Goal: Task Accomplishment & Management: Manage account settings

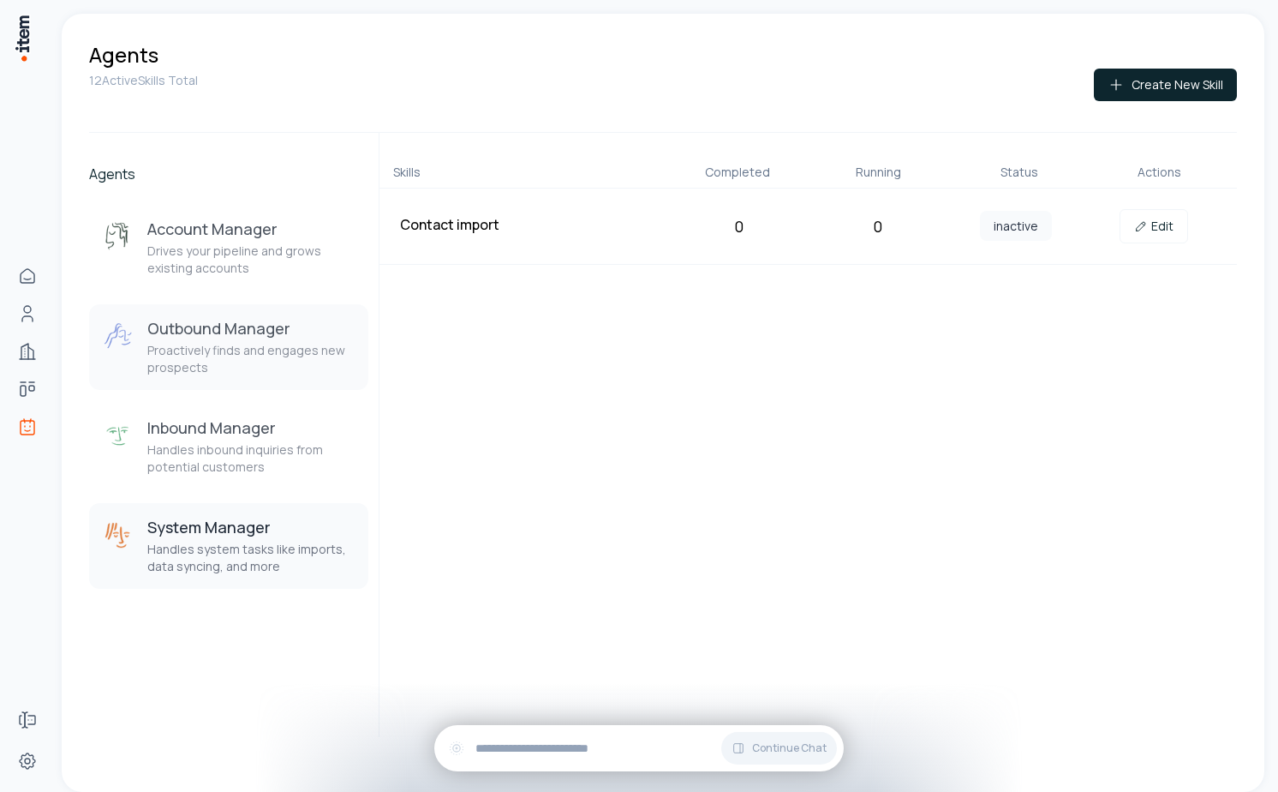
click at [230, 331] on h3 "Outbound Manager" at bounding box center [250, 328] width 207 height 21
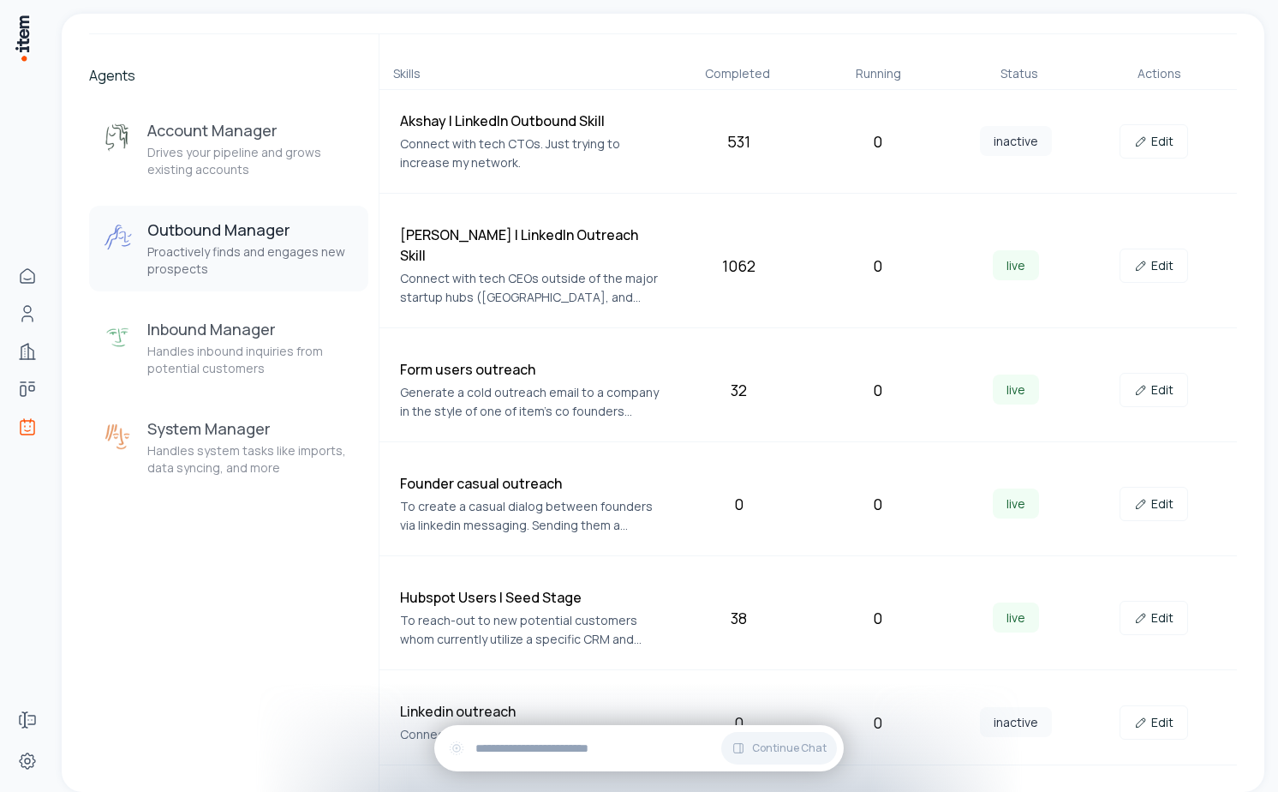
scroll to position [279, 0]
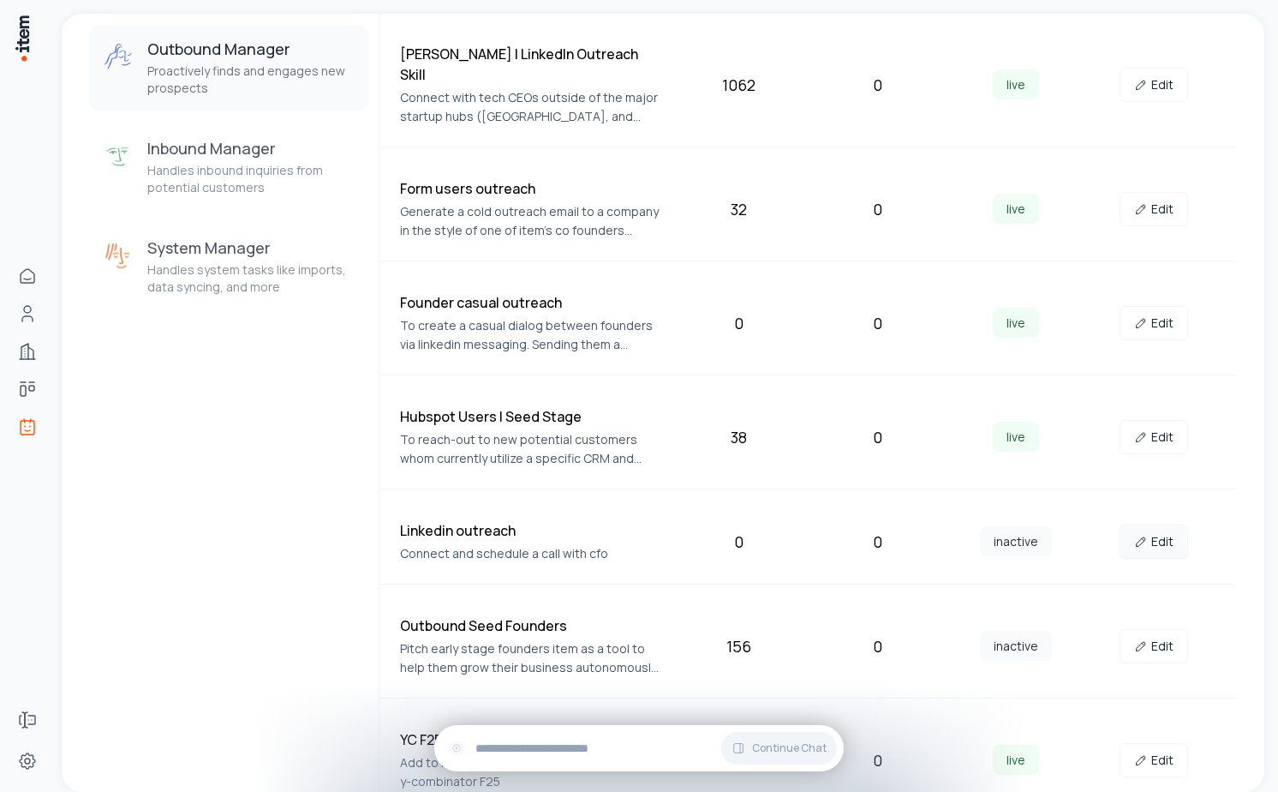
click at [1154, 524] on link "Edit" at bounding box center [1154, 541] width 69 height 34
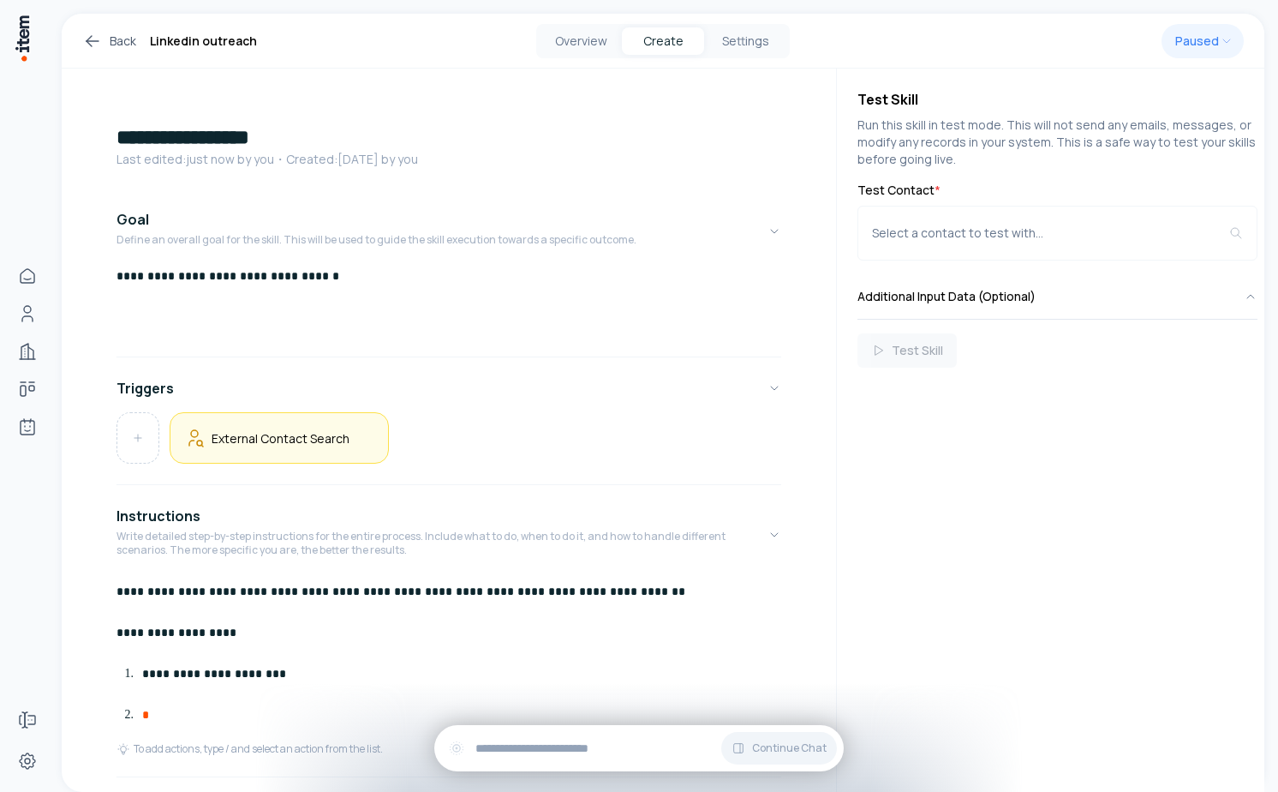
click at [329, 437] on h5 "External Contact Search" at bounding box center [281, 438] width 138 height 16
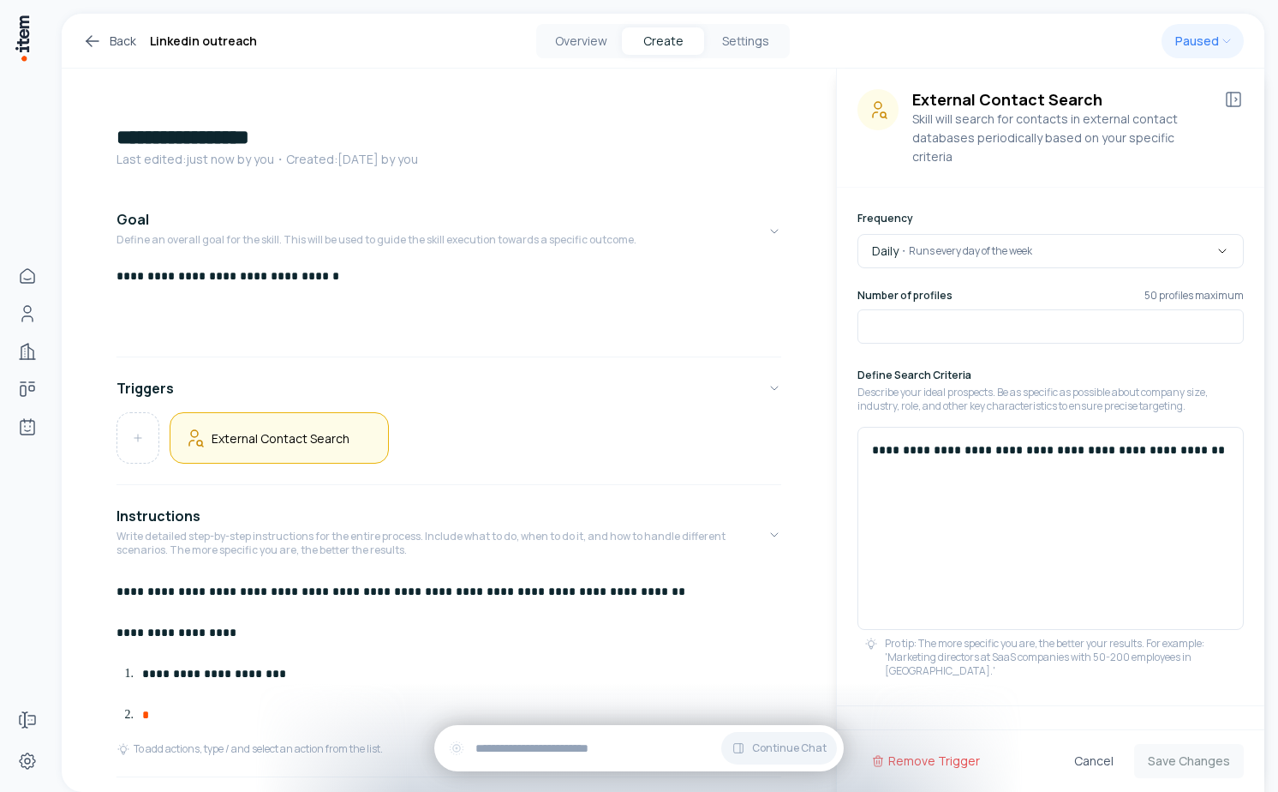
click at [986, 490] on div "**********" at bounding box center [1051, 528] width 386 height 203
drag, startPoint x: 1203, startPoint y: 440, endPoint x: 1110, endPoint y: 431, distance: 93.0
click at [1110, 431] on div "**********" at bounding box center [1051, 528] width 386 height 203
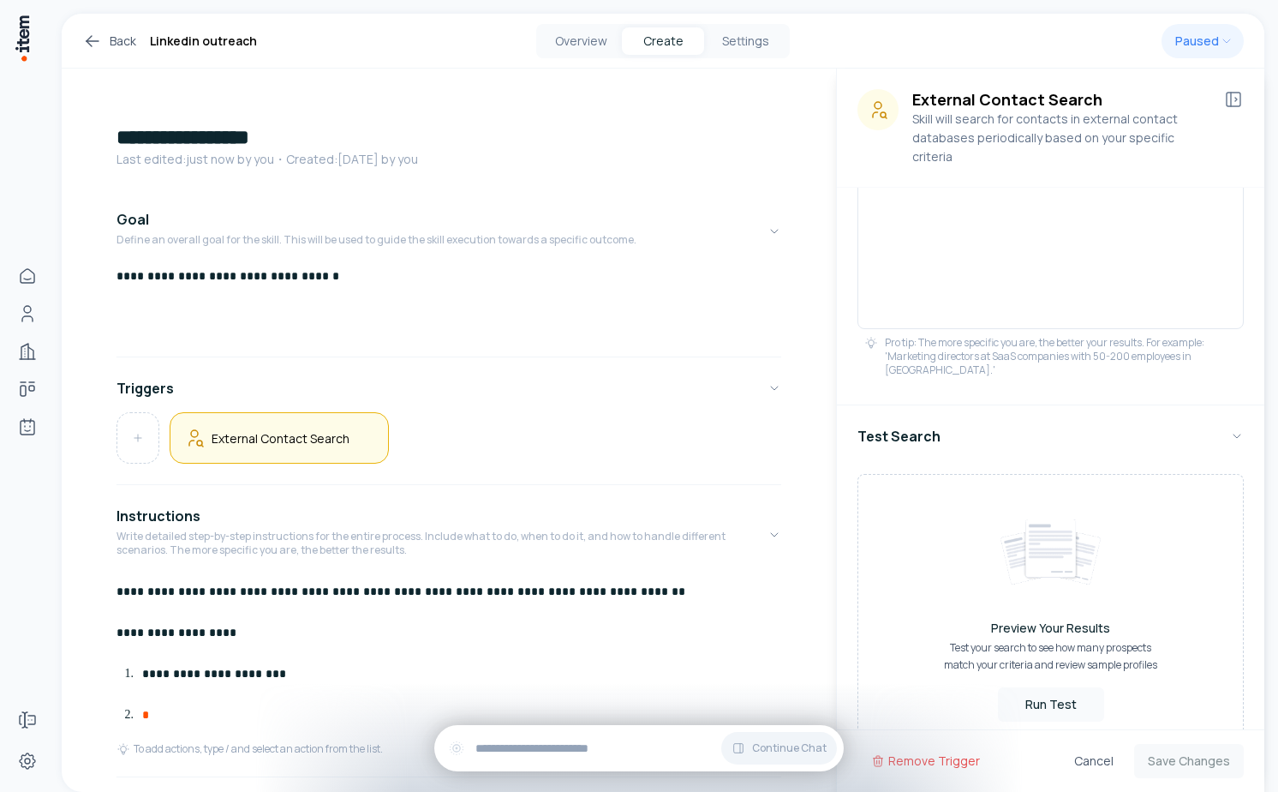
scroll to position [321, 0]
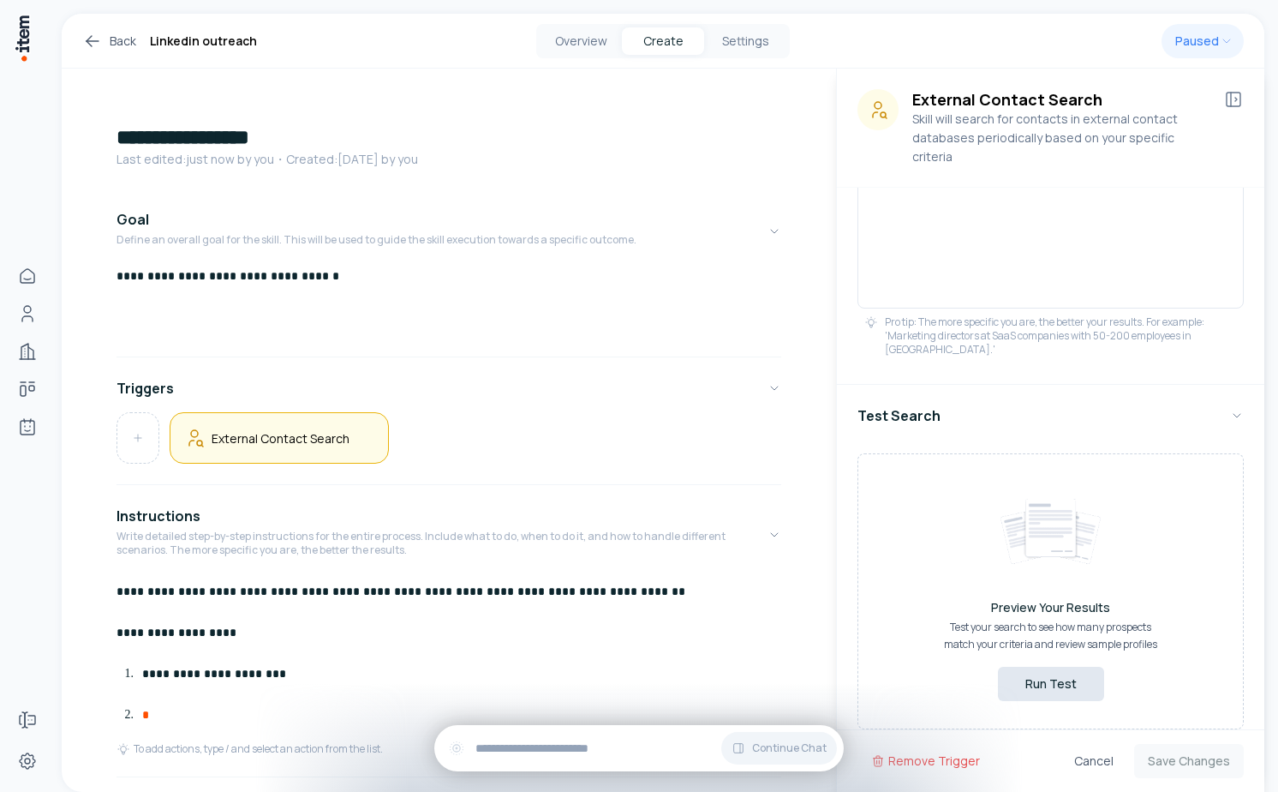
click at [1062, 667] on button "Run Test" at bounding box center [1051, 684] width 106 height 34
click at [1037, 667] on button "Run Test" at bounding box center [1051, 684] width 106 height 34
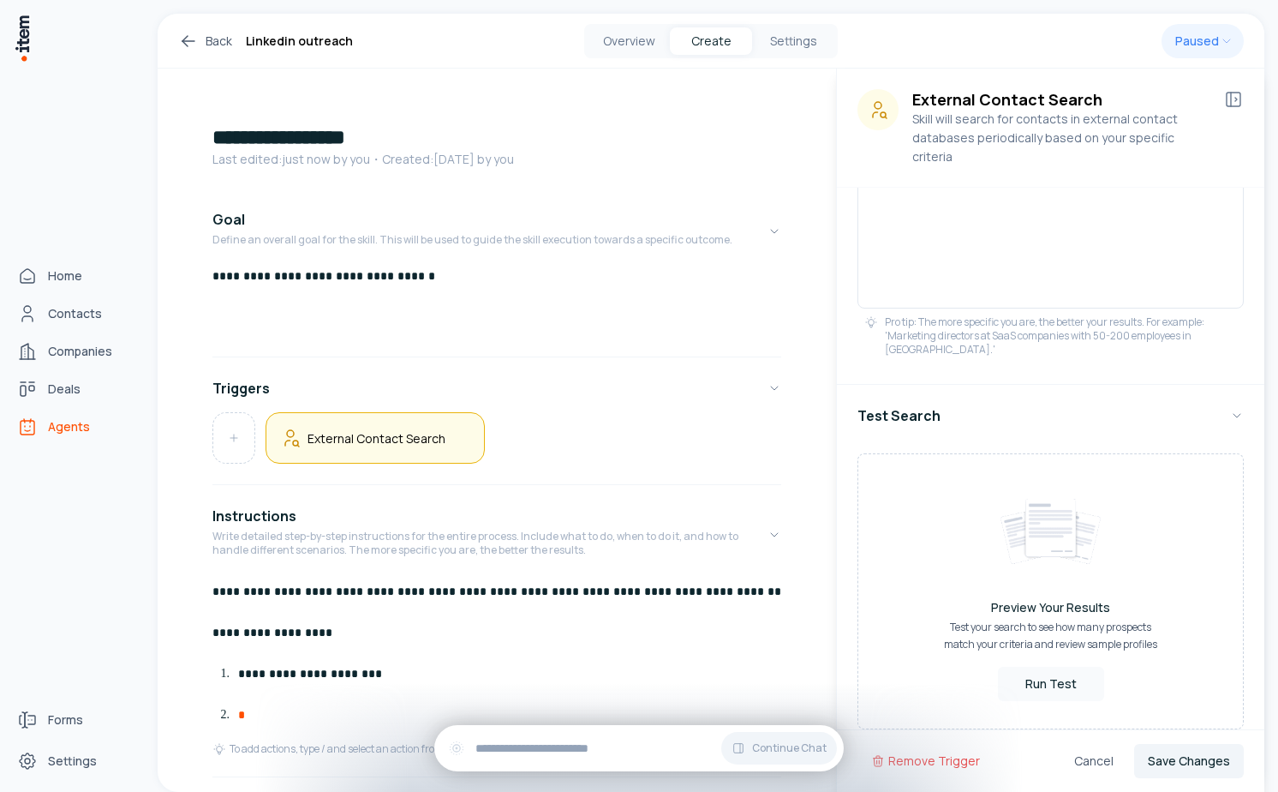
click at [46, 425] on link "Agents" at bounding box center [75, 426] width 130 height 34
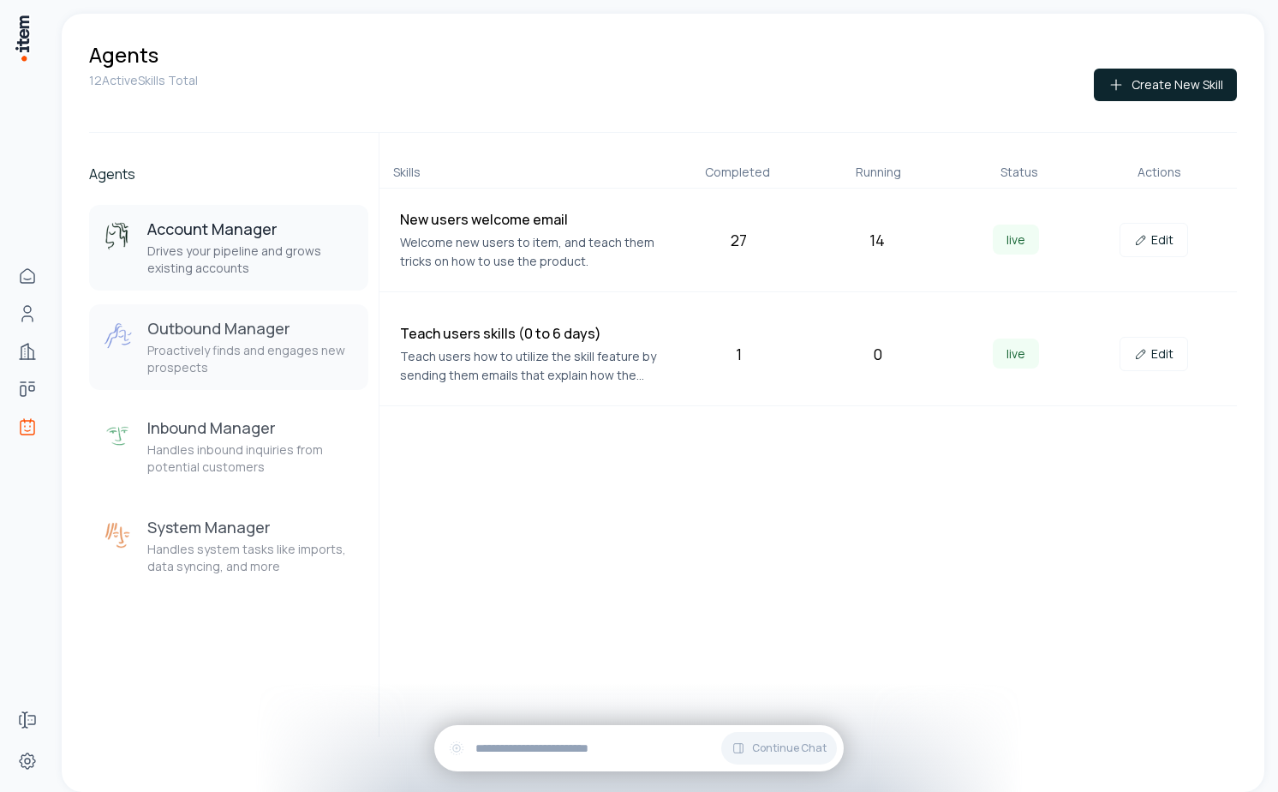
click at [262, 338] on h3 "Outbound Manager" at bounding box center [250, 328] width 207 height 21
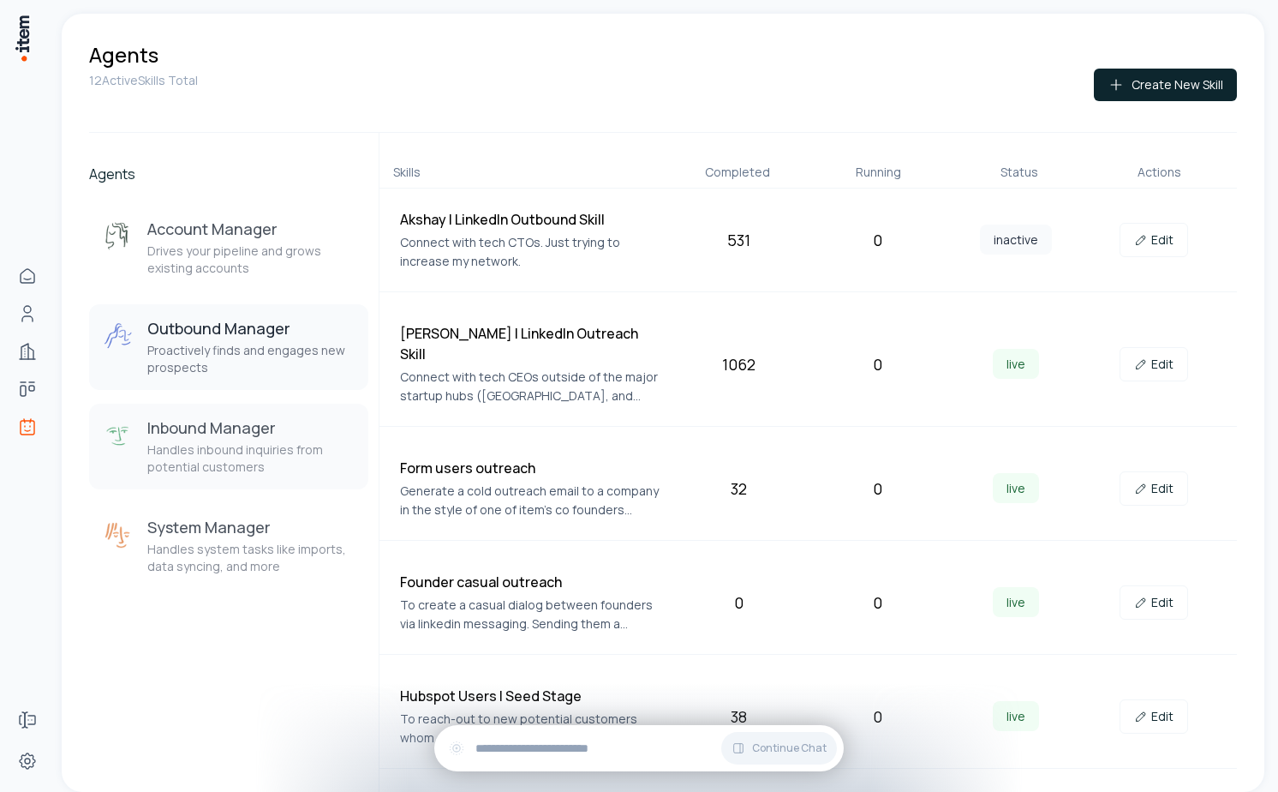
click at [279, 422] on h3 "Inbound Manager" at bounding box center [250, 427] width 207 height 21
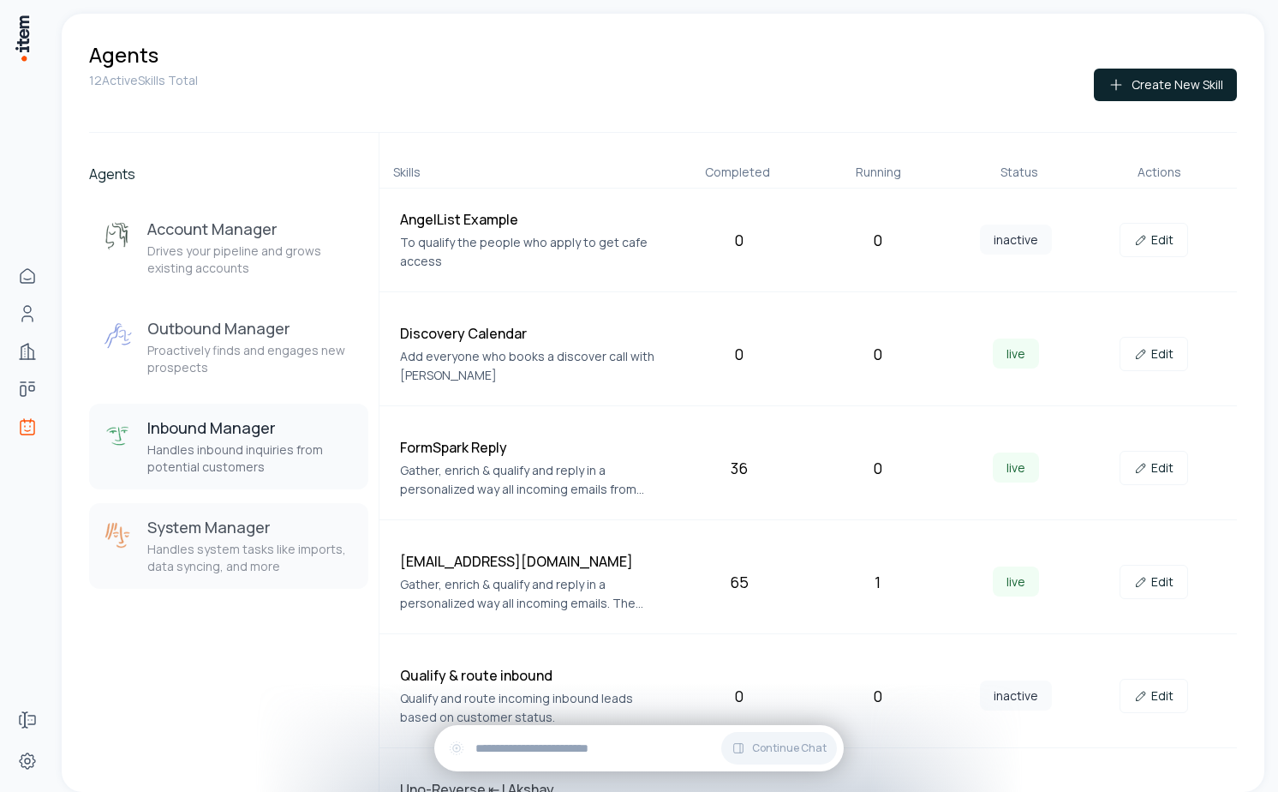
click at [282, 529] on h3 "System Manager" at bounding box center [250, 527] width 207 height 21
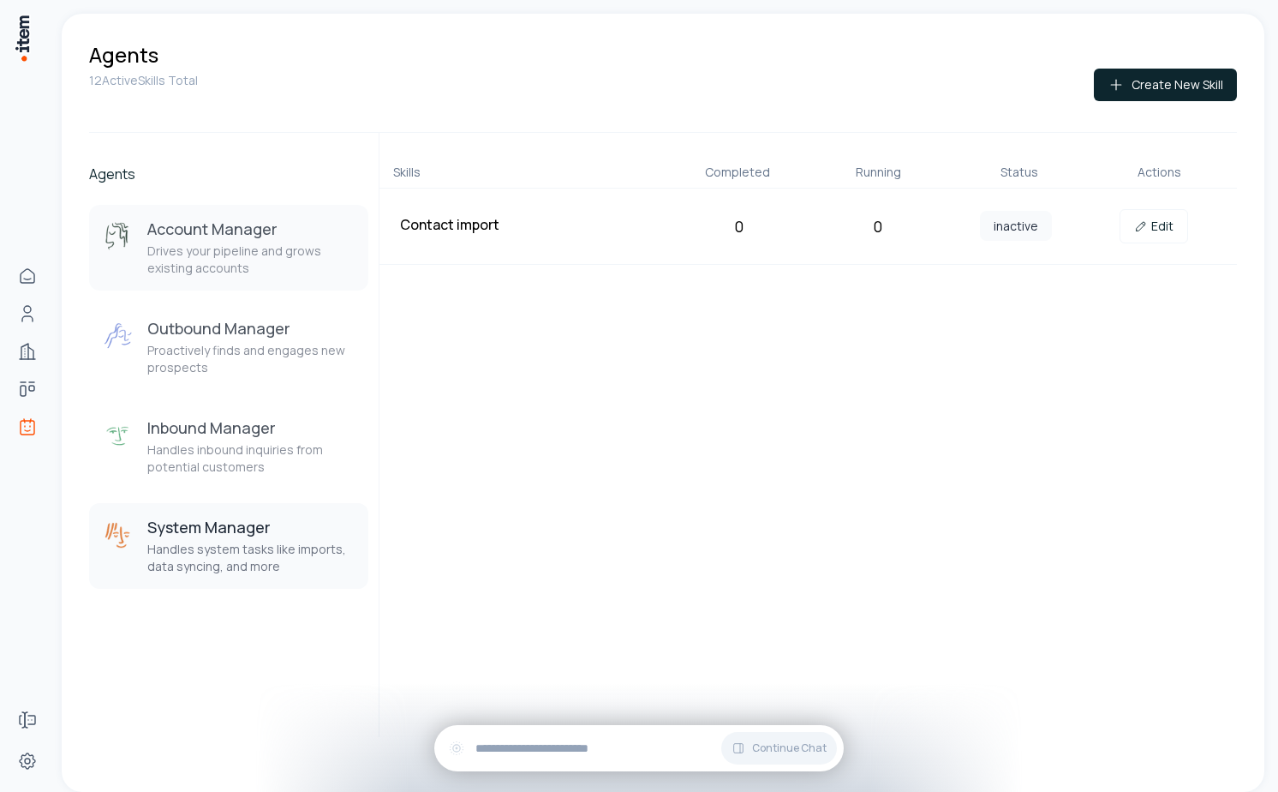
click at [263, 245] on p "Drives your pipeline and grows existing accounts" at bounding box center [250, 259] width 207 height 34
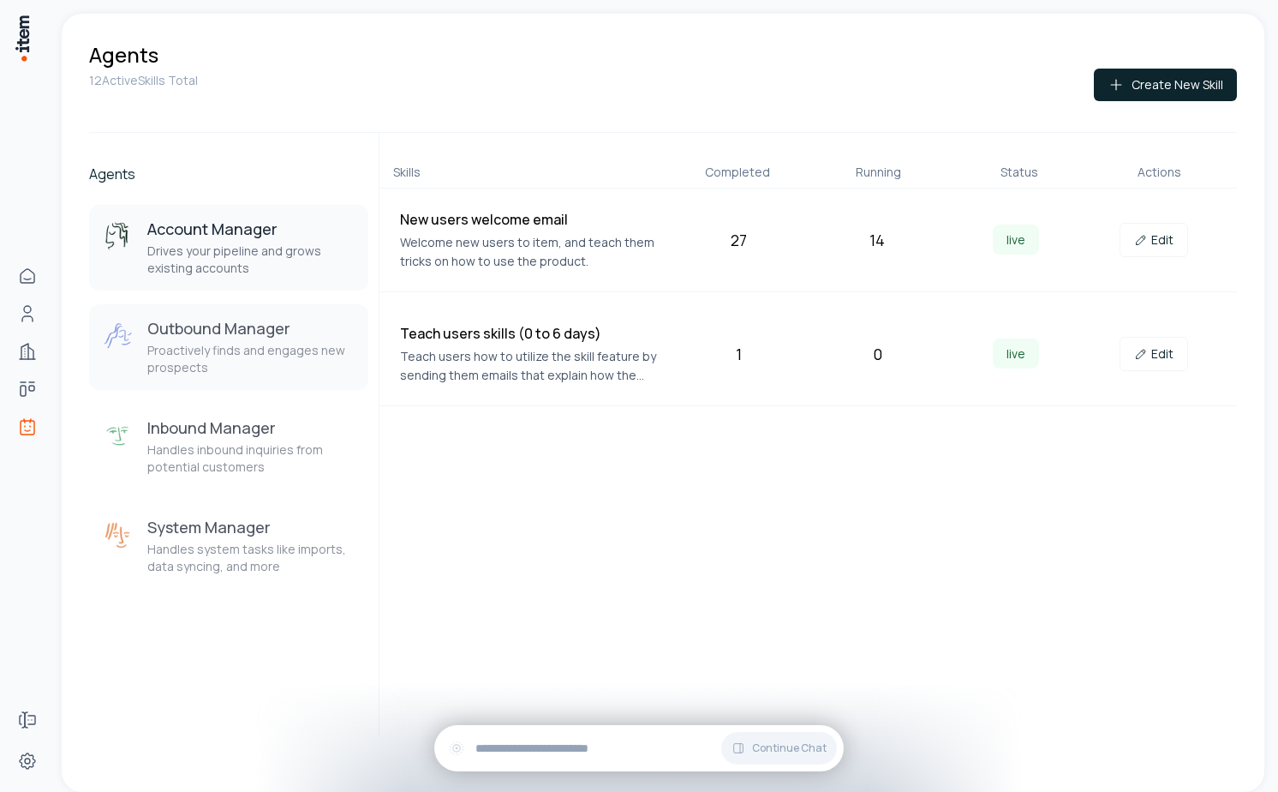
click at [272, 369] on p "Proactively finds and engages new prospects" at bounding box center [250, 359] width 207 height 34
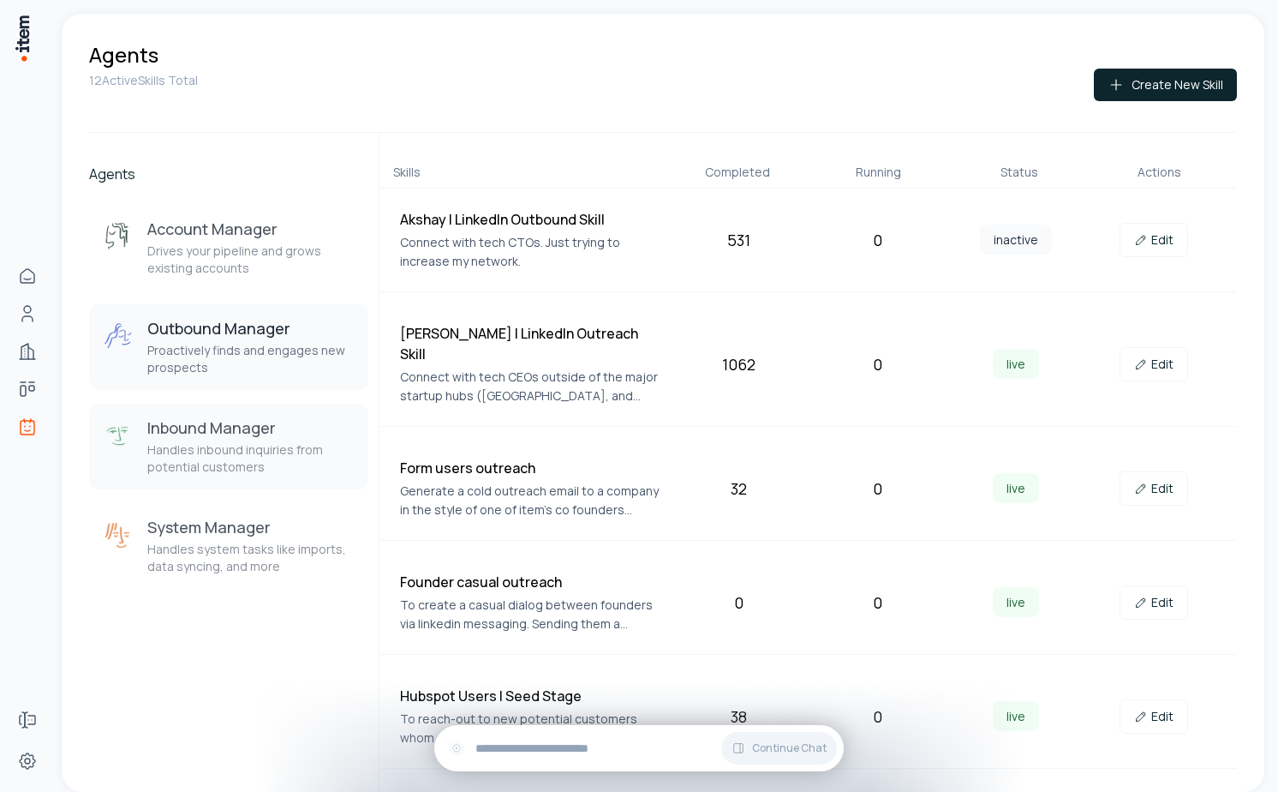
click at [296, 459] on p "Handles inbound inquiries from potential customers" at bounding box center [250, 458] width 207 height 34
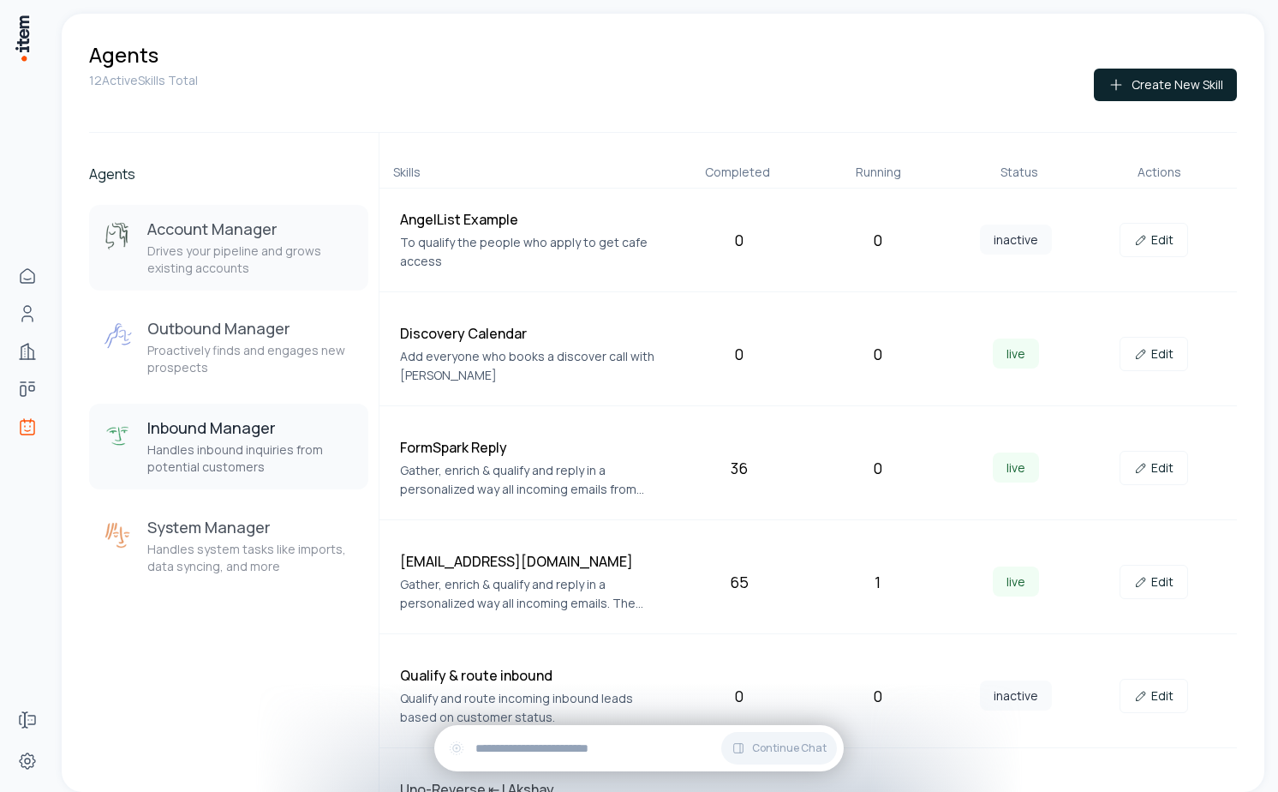
click at [278, 278] on button "Account Manager Drives your pipeline and grows existing accounts" at bounding box center [228, 248] width 279 height 86
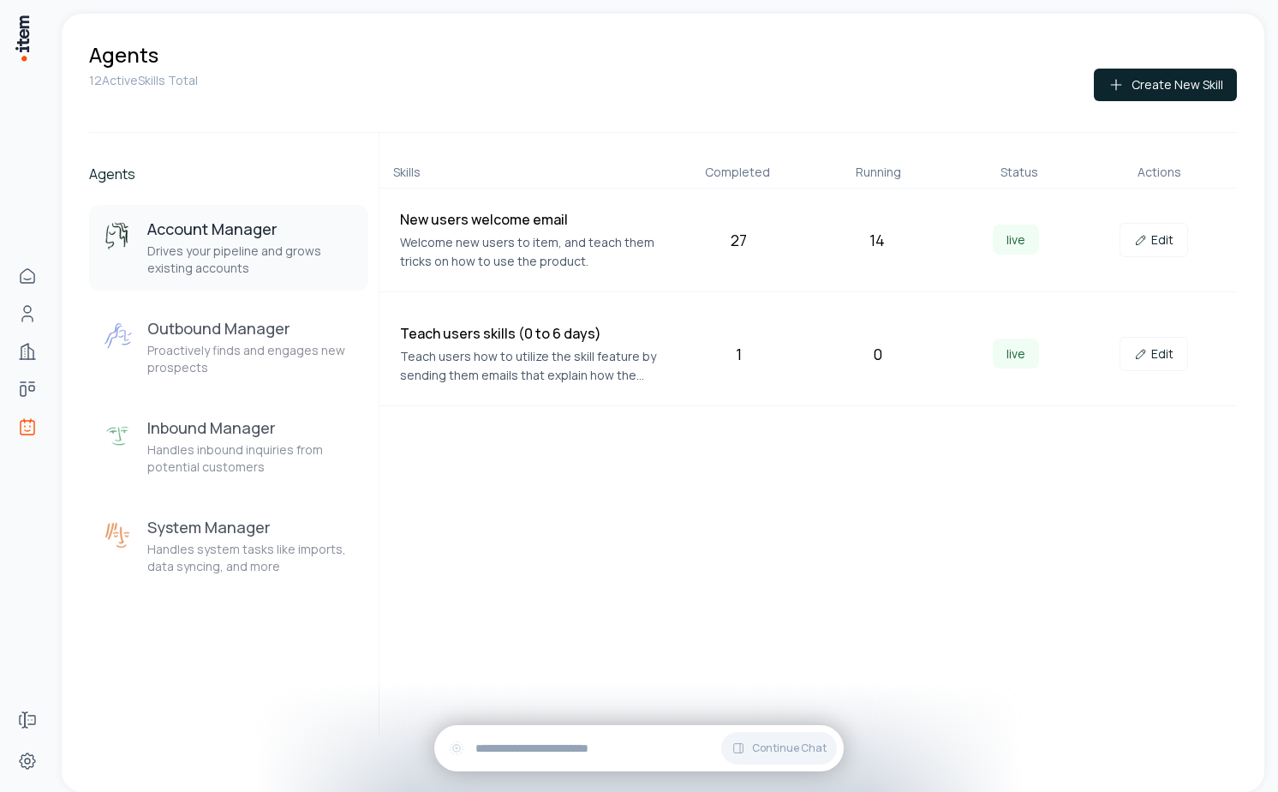
click at [293, 91] on div "12 Active Skills Total Create New Skill" at bounding box center [663, 100] width 1148 height 63
click at [211, 278] on button "Account Manager Drives your pipeline and grows existing accounts" at bounding box center [228, 248] width 279 height 86
click at [231, 238] on h3 "Account Manager" at bounding box center [250, 228] width 207 height 21
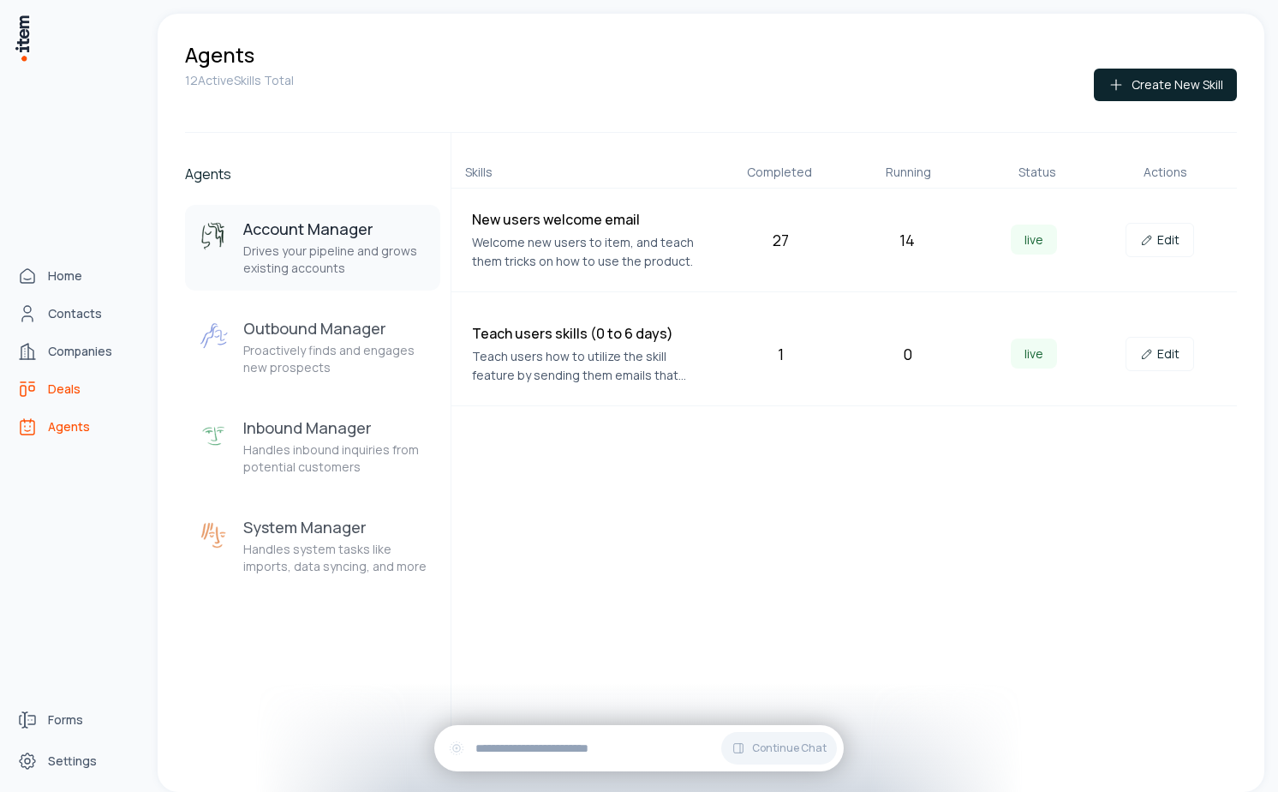
click at [42, 389] on link "Deals" at bounding box center [75, 389] width 130 height 34
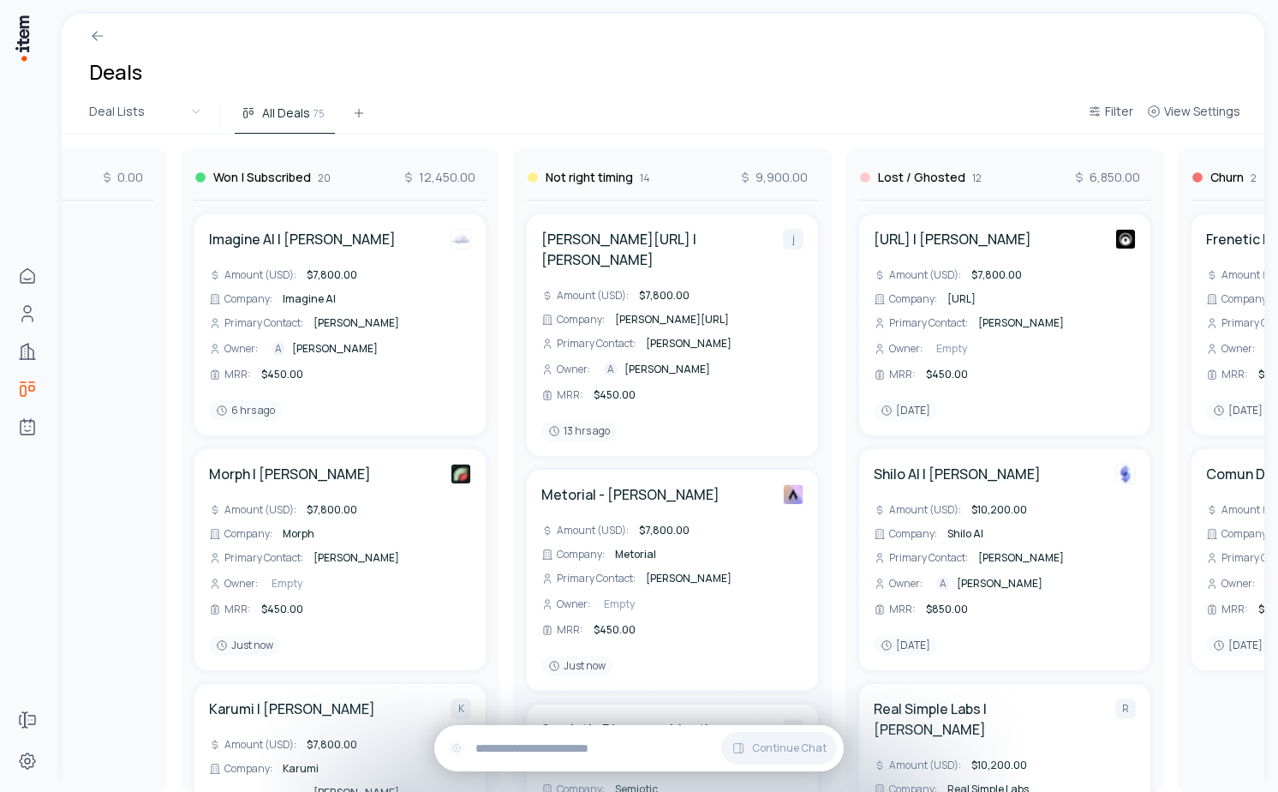
scroll to position [0, 2163]
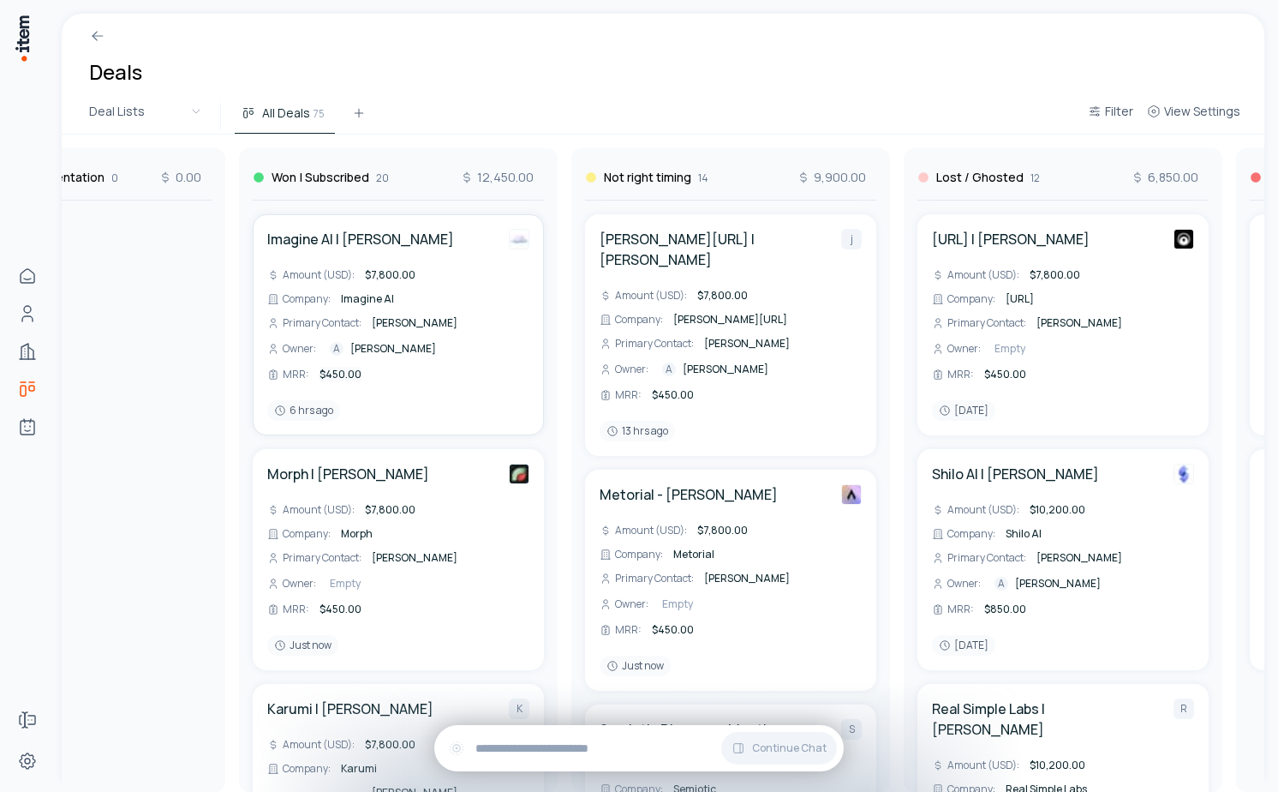
click at [348, 373] on span "$450.00" at bounding box center [341, 374] width 42 height 15
click at [348, 373] on input "***" at bounding box center [371, 374] width 110 height 17
type input "***"
click at [499, 75] on div "Deals" at bounding box center [663, 57] width 1203 height 86
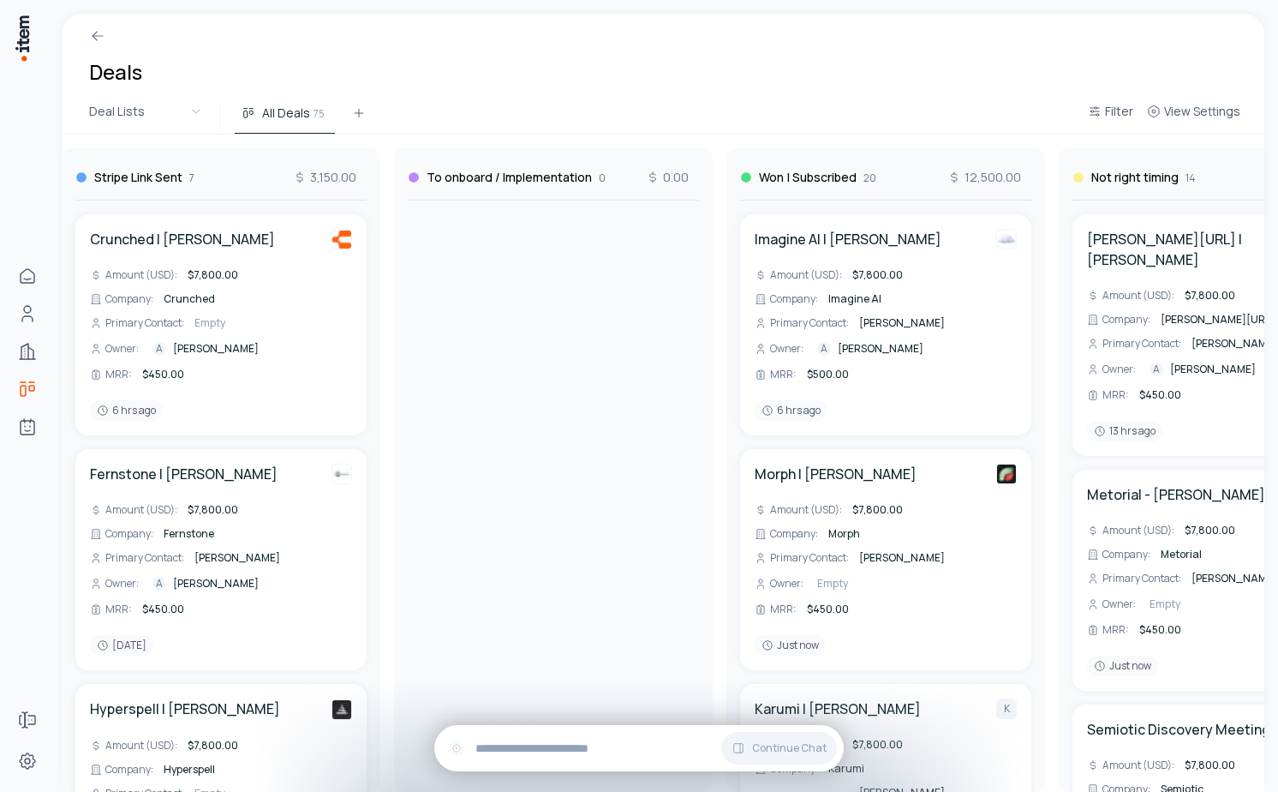
scroll to position [0, 1655]
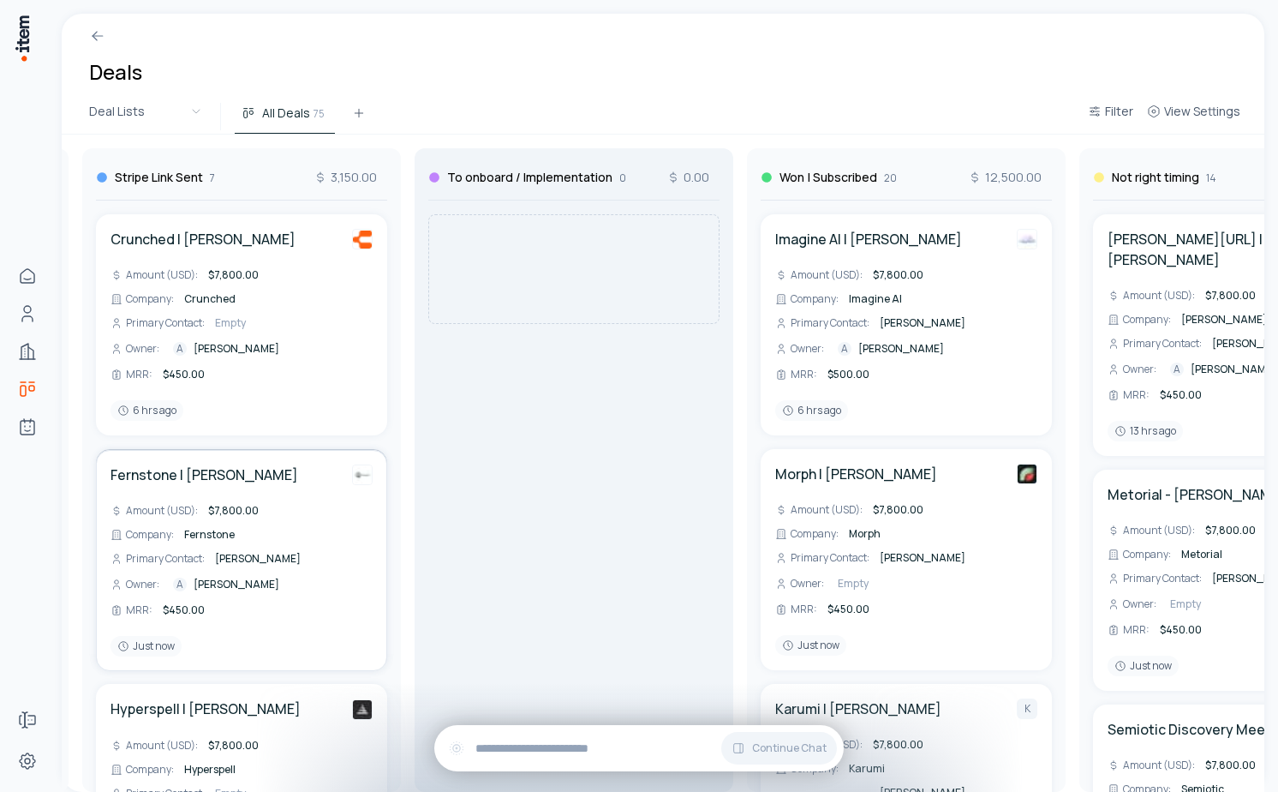
drag, startPoint x: 275, startPoint y: 516, endPoint x: 591, endPoint y: 380, distance: 343.9
click at [591, 380] on div "To Contact 1 450.00 Bravi | [PERSON_NAME] Amount (USD) : $7,800.00 Company : Br…" at bounding box center [242, 463] width 3670 height 657
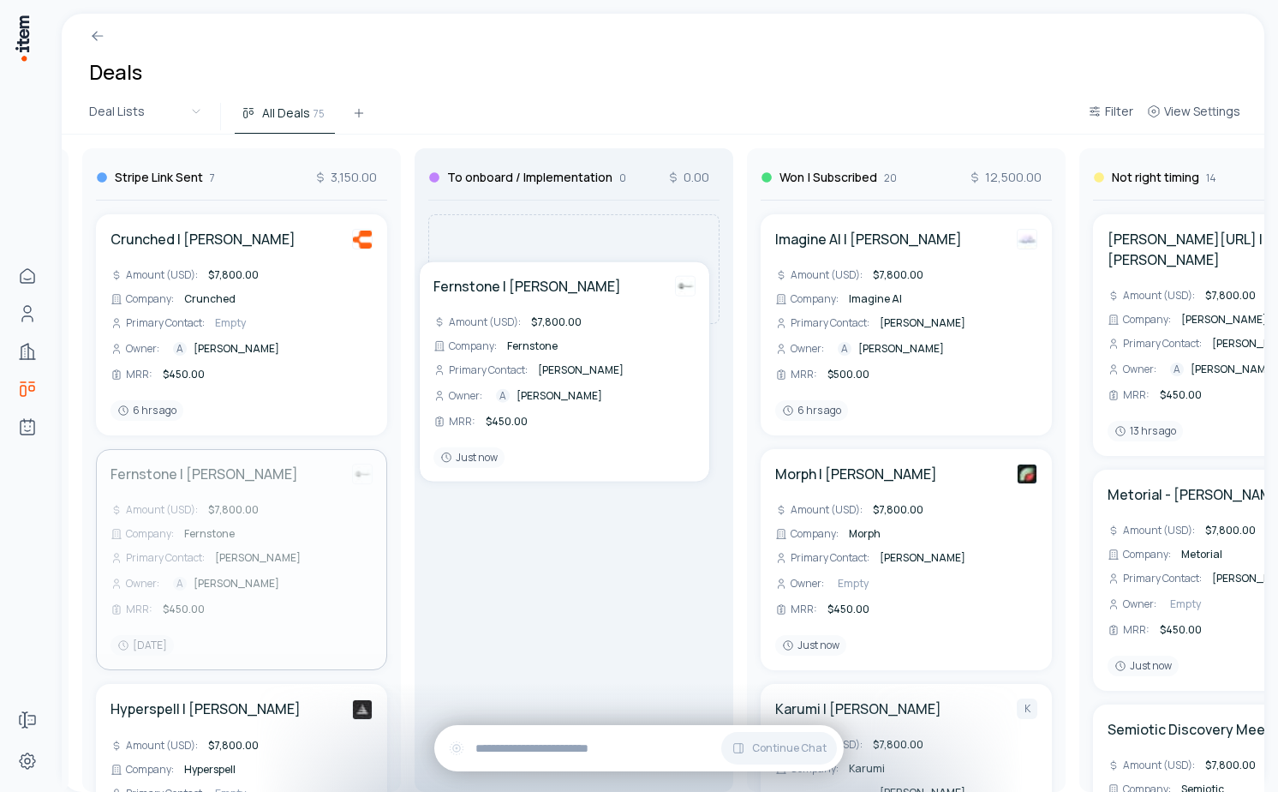
drag, startPoint x: 220, startPoint y: 568, endPoint x: 560, endPoint y: 369, distance: 393.9
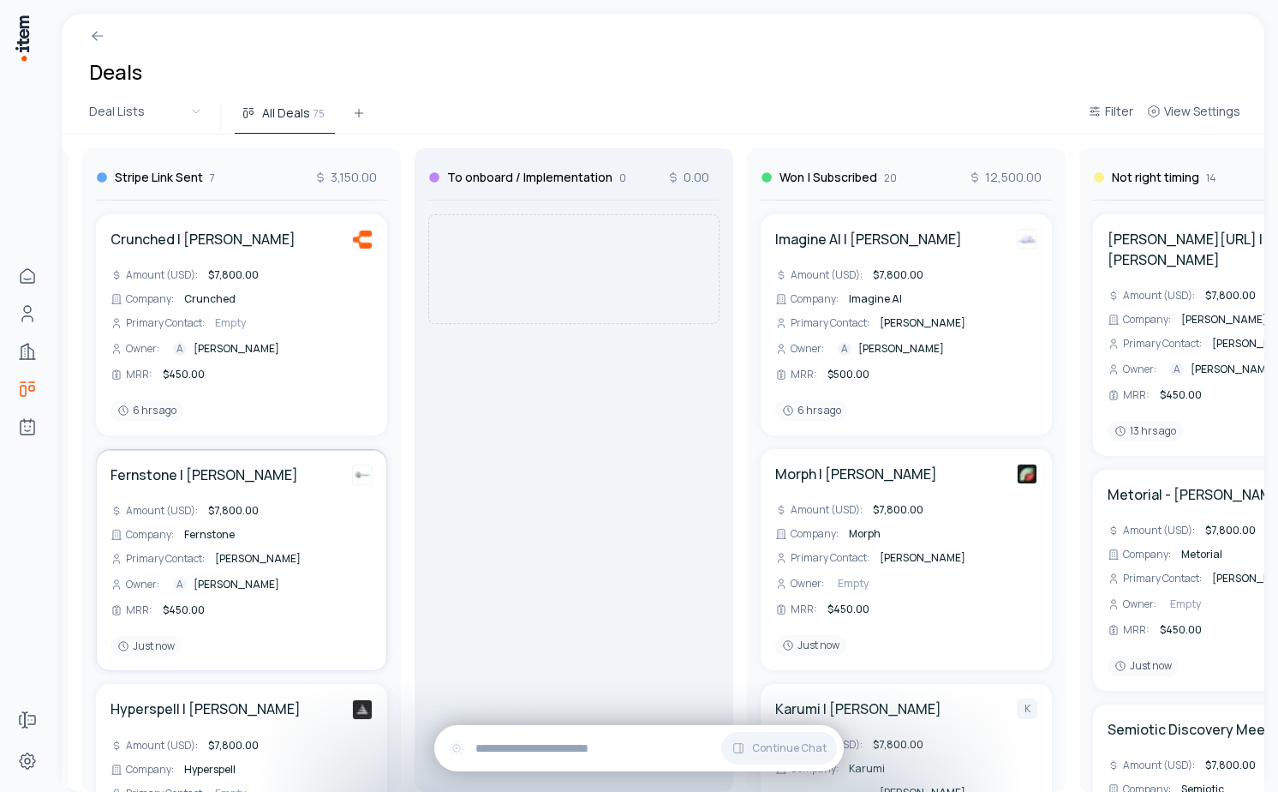
click at [560, 369] on div "To Contact 1 450.00 Bravi | [PERSON_NAME] Amount (USD) : $7,800.00 Company : Br…" at bounding box center [242, 463] width 3670 height 657
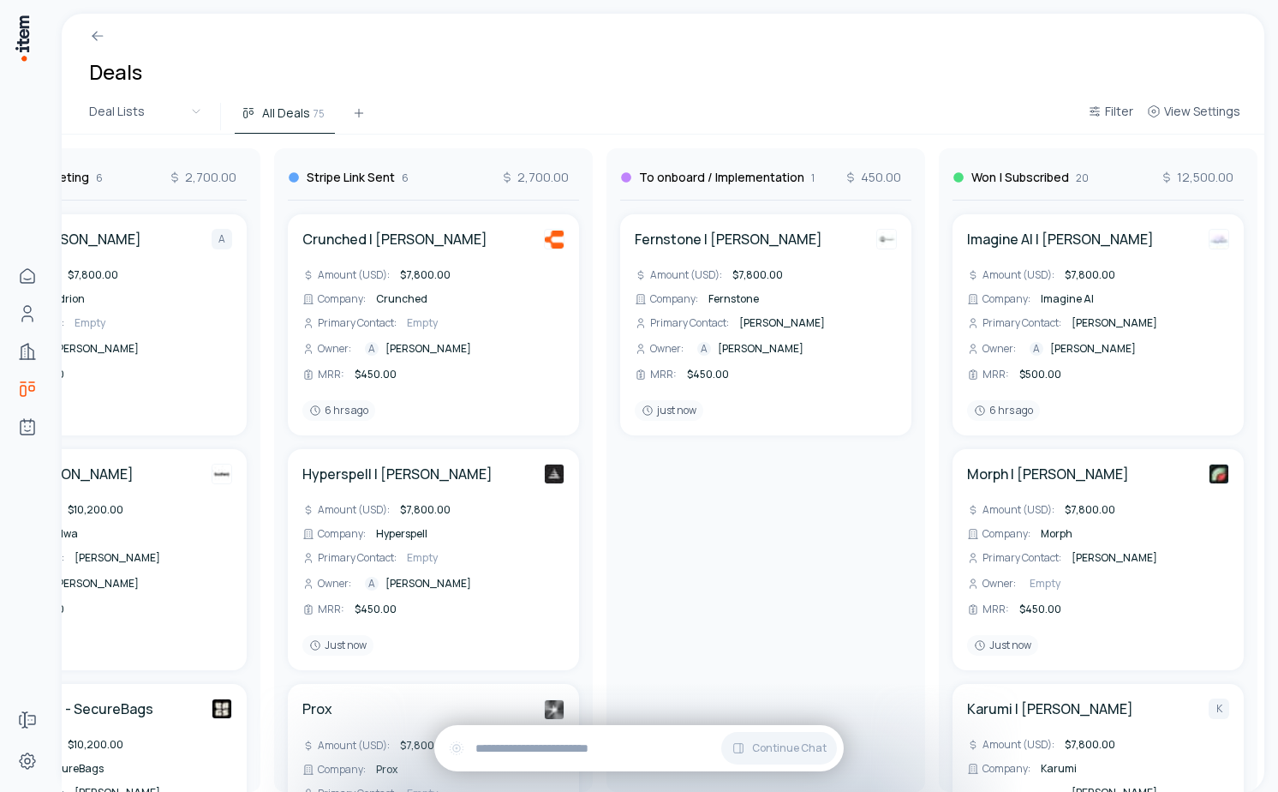
scroll to position [0, 1704]
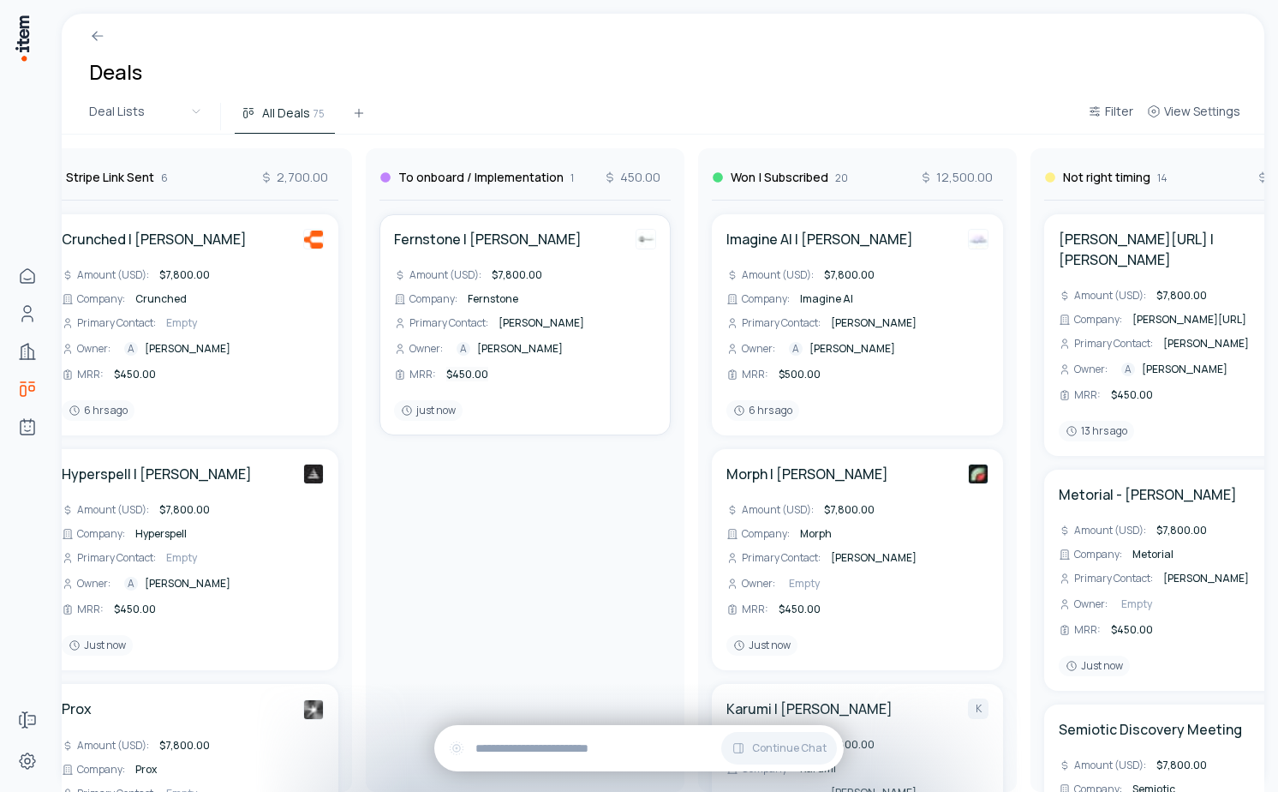
click at [458, 373] on span "$450.00" at bounding box center [467, 374] width 42 height 15
click at [458, 373] on input "***" at bounding box center [498, 374] width 110 height 17
type input "***"
click at [609, 677] on div "Fernstone | Luke Button Amount (USD) : $7,800.00 Company : Fernstone Primary Co…" at bounding box center [525, 495] width 305 height 591
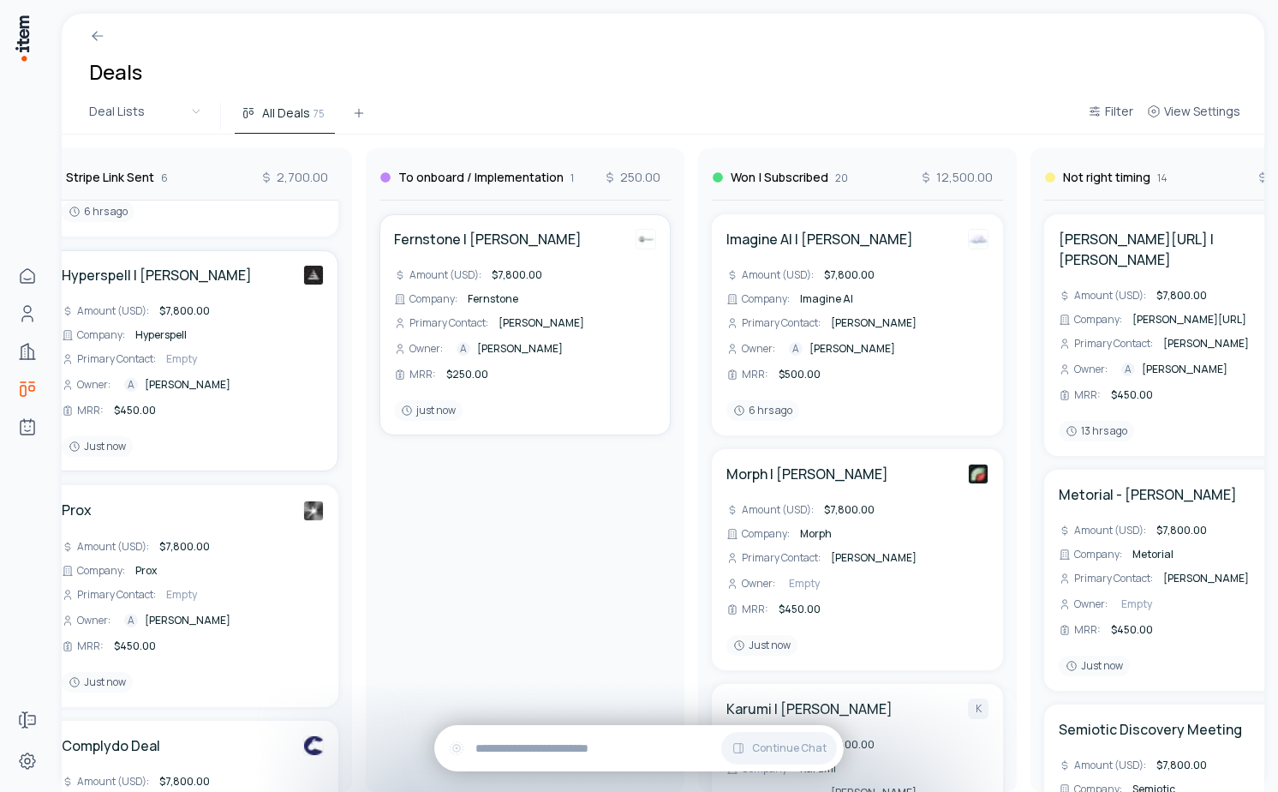
scroll to position [0, 1641]
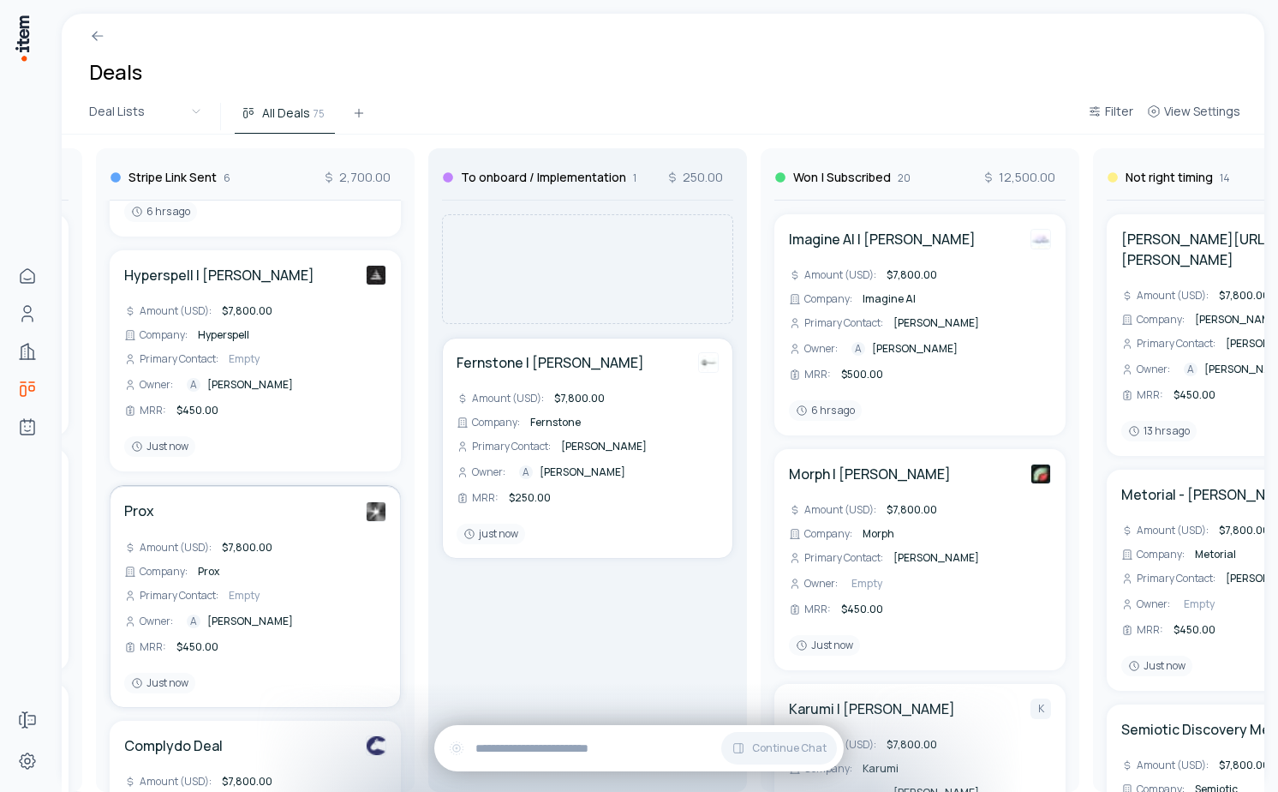
drag, startPoint x: 214, startPoint y: 574, endPoint x: 541, endPoint y: 544, distance: 328.6
click at [541, 544] on div "To Contact 1 450.00 Bravi | [PERSON_NAME] Amount (USD) : $7,800.00 Company : Br…" at bounding box center [255, 463] width 3670 height 657
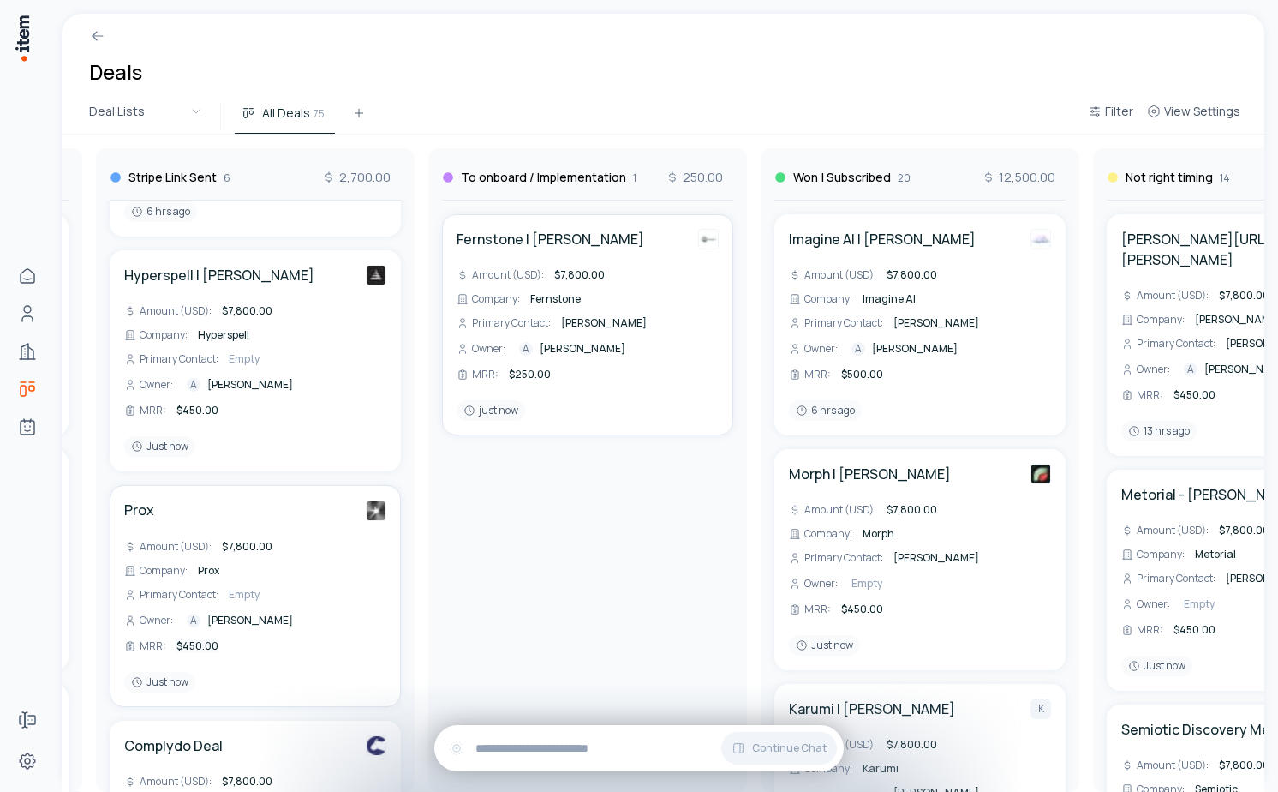
click at [201, 649] on div "To Contact 1 450.00 Bravi | [PERSON_NAME] Amount (USD) : $7,800.00 Company : Br…" at bounding box center [255, 463] width 3670 height 657
click at [201, 649] on span "$450.00" at bounding box center [197, 645] width 42 height 15
type input "***"
click at [583, 581] on div "Fernstone | Luke Button Amount (USD) : $7,800.00 Company : Fernstone Primary Co…" at bounding box center [587, 495] width 305 height 591
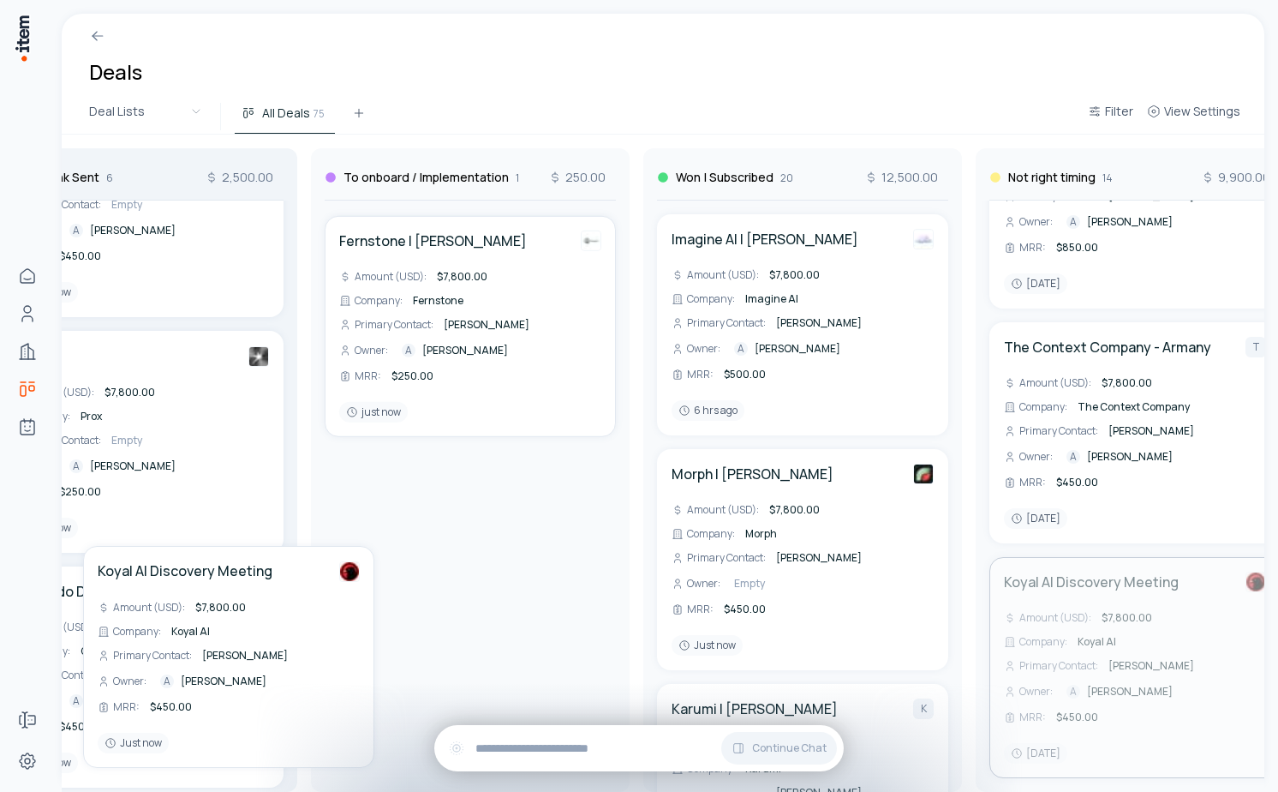
scroll to position [0, 1756]
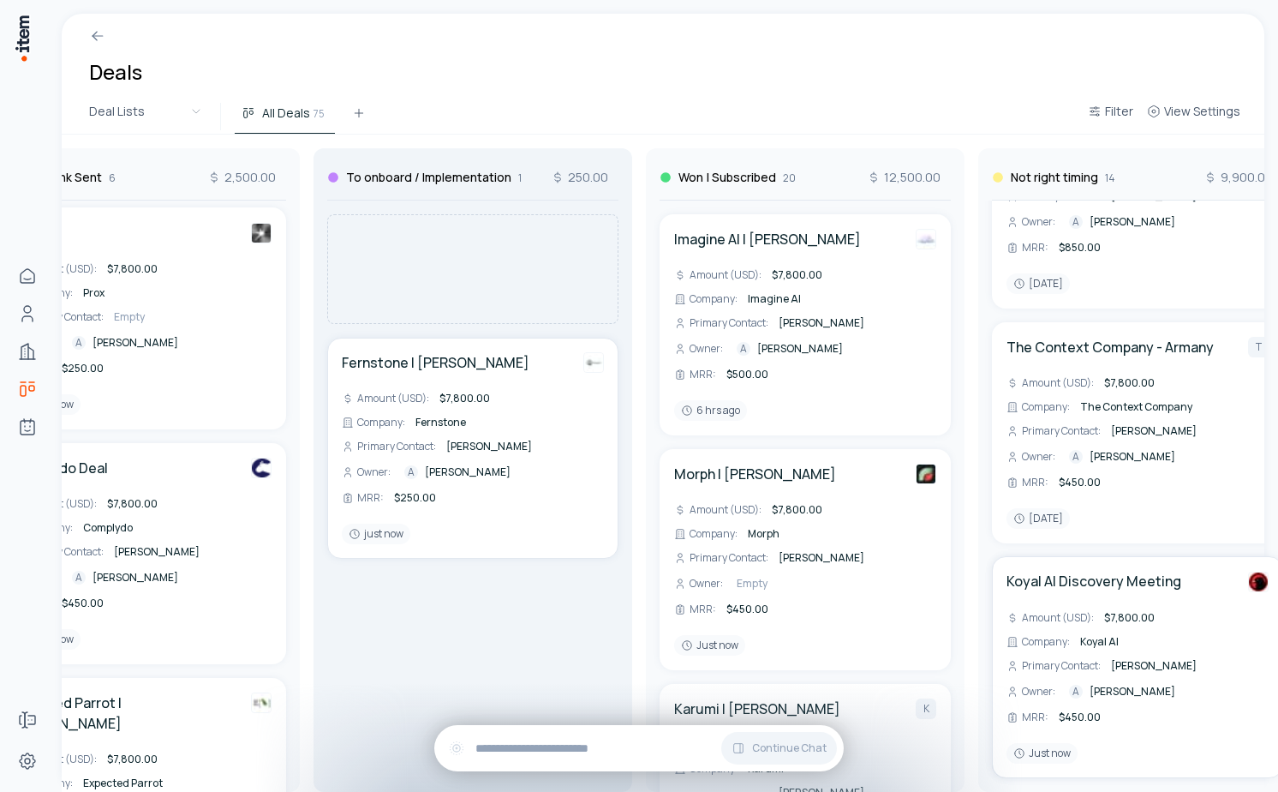
drag, startPoint x: 777, startPoint y: 580, endPoint x: 401, endPoint y: 554, distance: 377.0
click at [402, 554] on div "To Contact 1 450.00 Bravi | [PERSON_NAME] Amount (USD) : $7,800.00 Company : Br…" at bounding box center [140, 463] width 3670 height 657
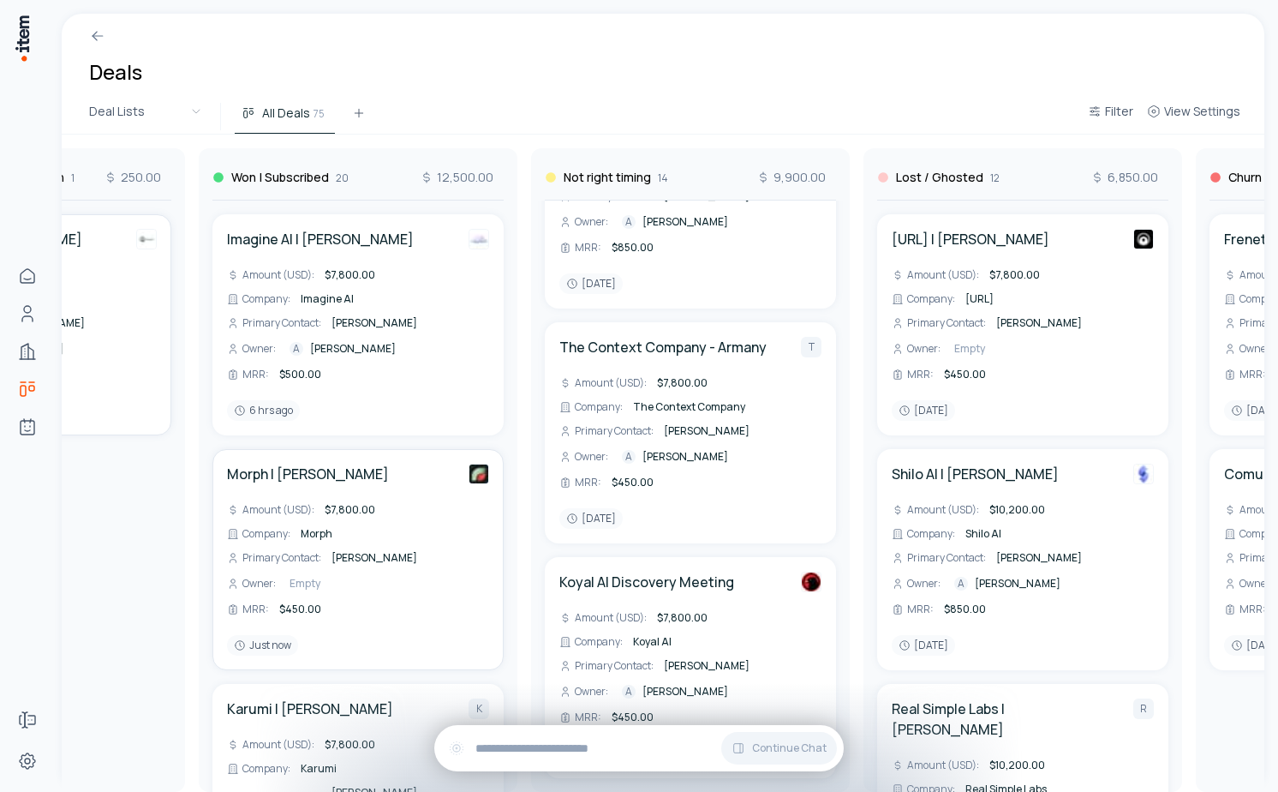
scroll to position [0, 2234]
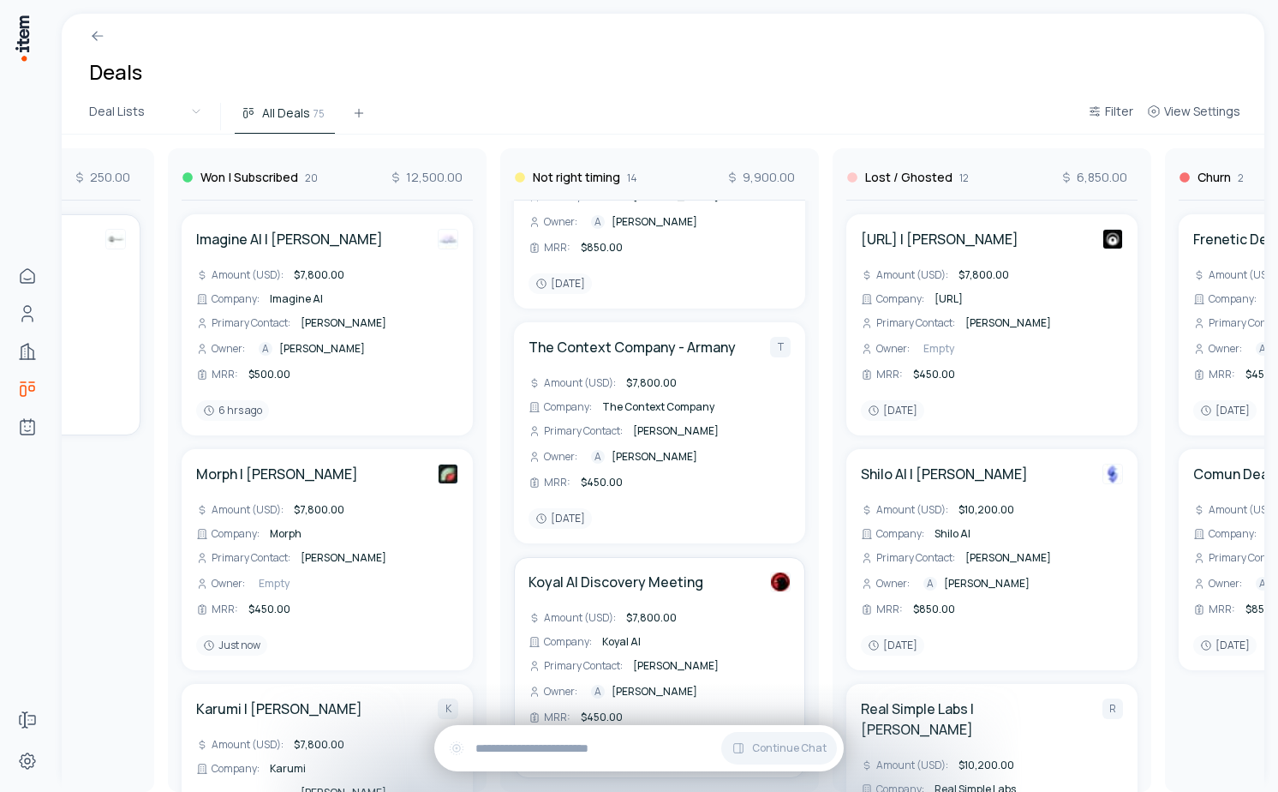
click at [624, 712] on div "MRR : $450.00" at bounding box center [660, 716] width 262 height 17
click at [605, 715] on span "$450.00" at bounding box center [602, 716] width 42 height 15
